Goal: Information Seeking & Learning: Learn about a topic

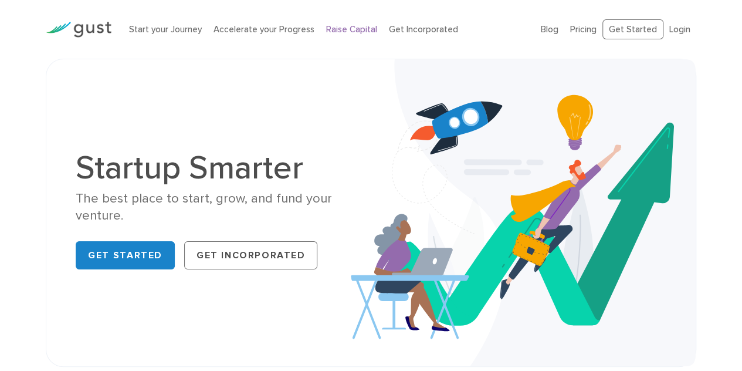
click at [348, 29] on link "Raise Capital" at bounding box center [351, 29] width 51 height 11
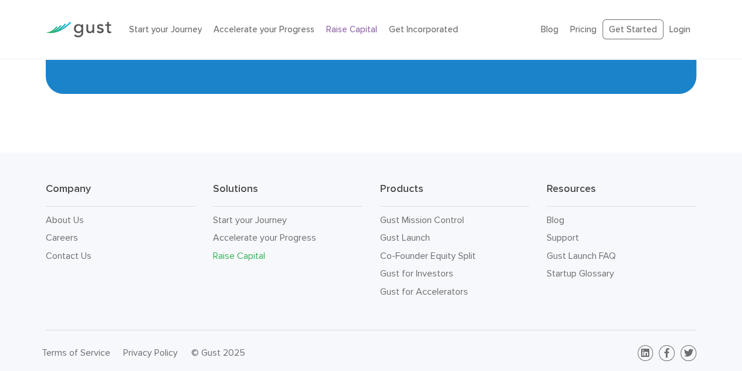
scroll to position [1988, 0]
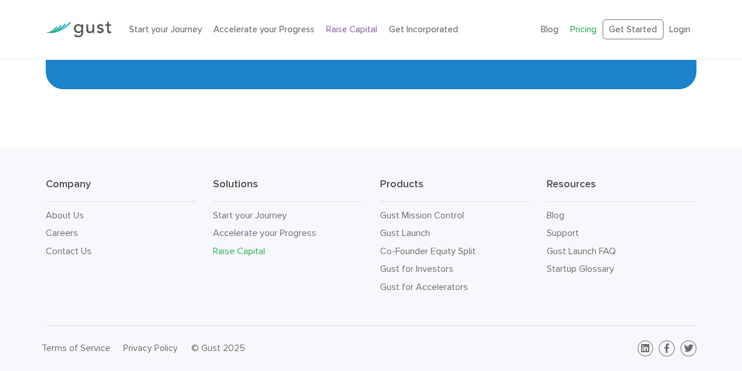
click at [586, 29] on link "Pricing" at bounding box center [584, 29] width 26 height 11
